Goal: Transaction & Acquisition: Purchase product/service

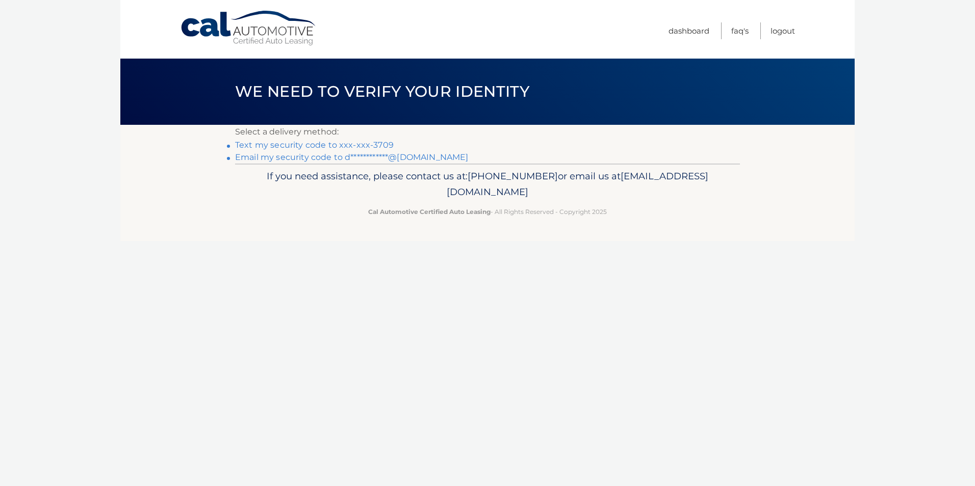
click at [341, 146] on link "Text my security code to xxx-xxx-3709" at bounding box center [314, 145] width 159 height 10
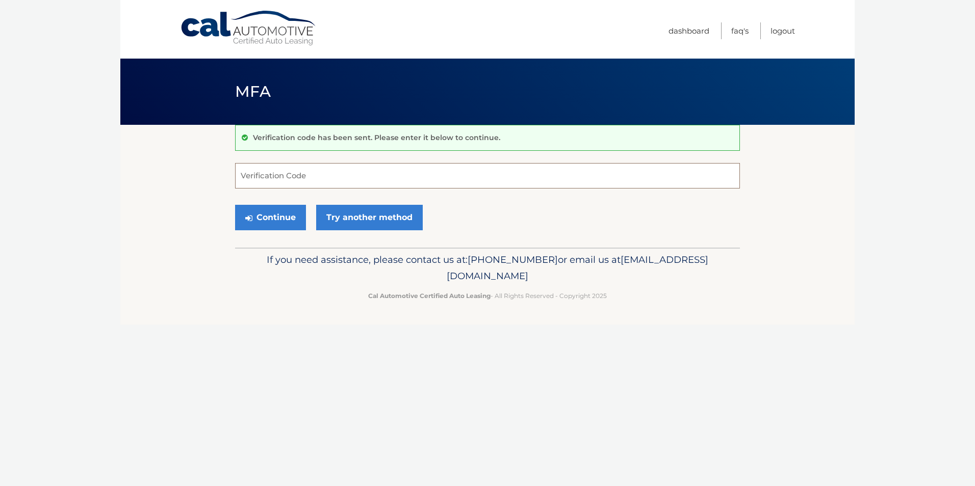
click at [264, 176] on input "Verification Code" at bounding box center [487, 175] width 505 height 25
type input "549659"
click at [269, 218] on button "Continue" at bounding box center [270, 217] width 71 height 25
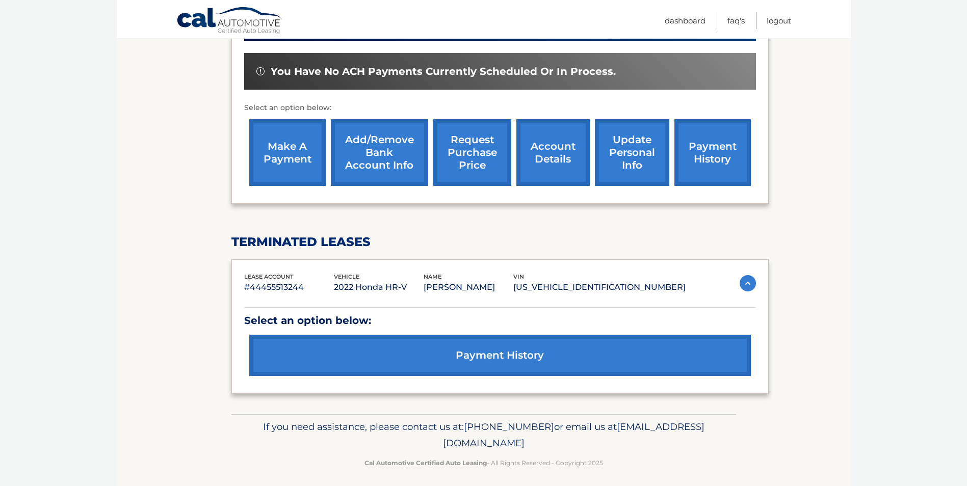
scroll to position [312, 0]
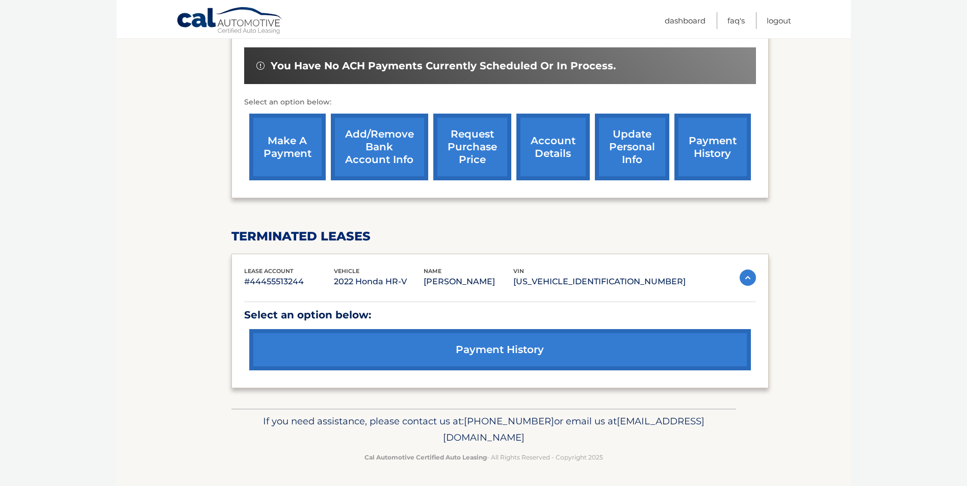
click at [289, 149] on link "make a payment" at bounding box center [287, 147] width 76 height 67
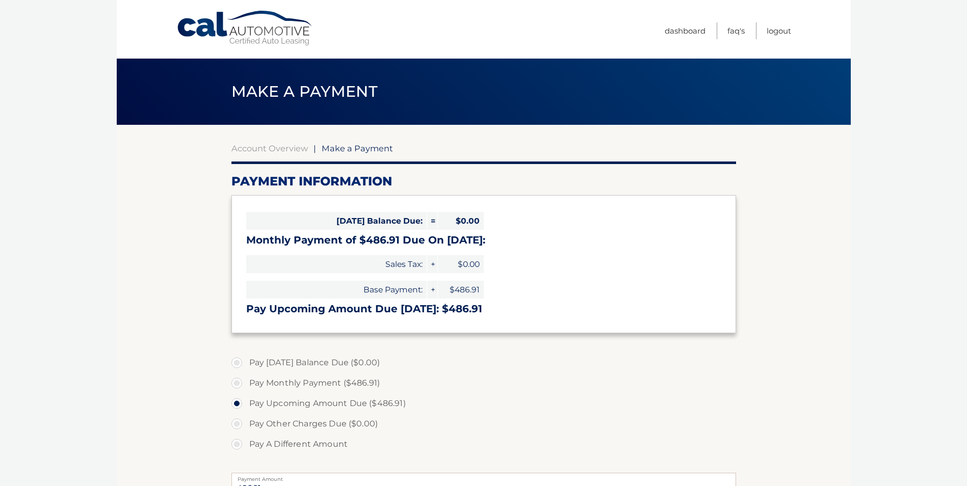
select select "YmYyOGQ4MmQtM2I2MC00NjZkLWI1YzQtZmZlYzkzM2I1NjFm"
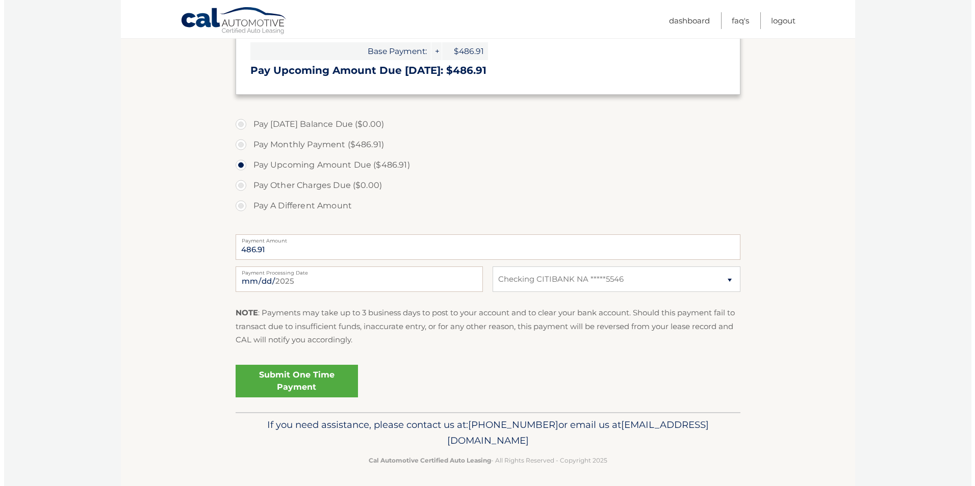
scroll to position [242, 0]
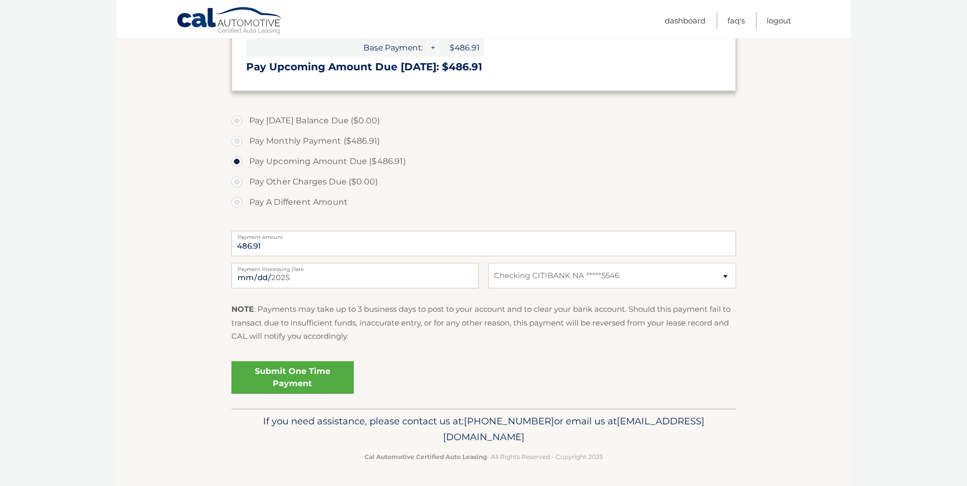
click at [288, 376] on link "Submit One Time Payment" at bounding box center [292, 378] width 122 height 33
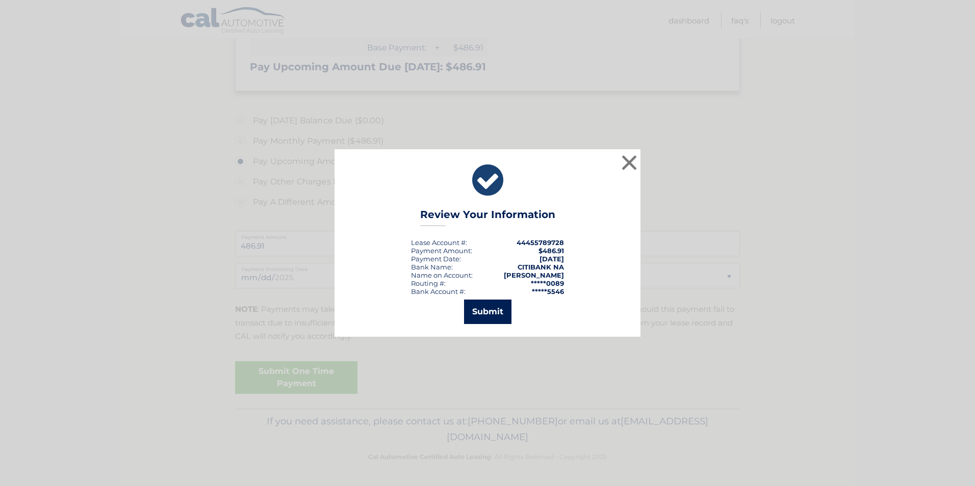
click at [483, 309] on button "Submit" at bounding box center [487, 312] width 47 height 24
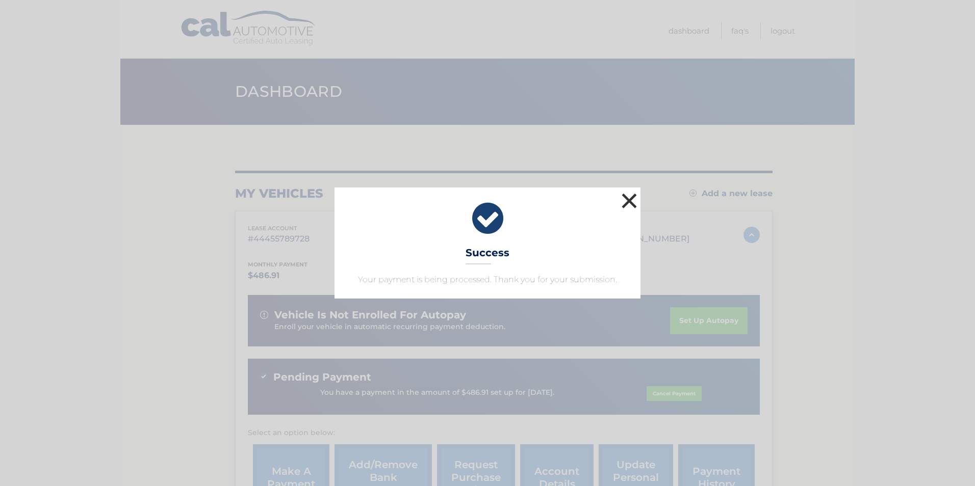
click at [628, 199] on button "×" at bounding box center [629, 201] width 20 height 20
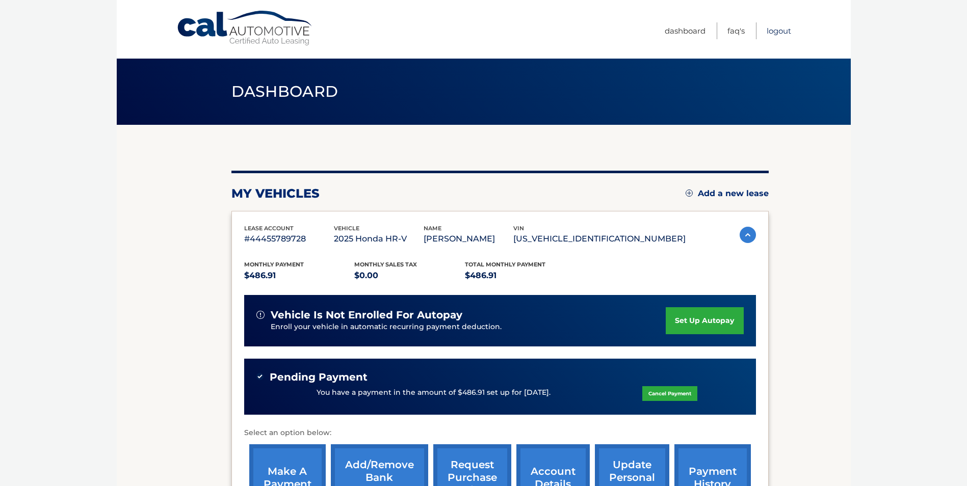
click at [779, 31] on link "Logout" at bounding box center [779, 30] width 24 height 17
